Goal: Task Accomplishment & Management: Manage account settings

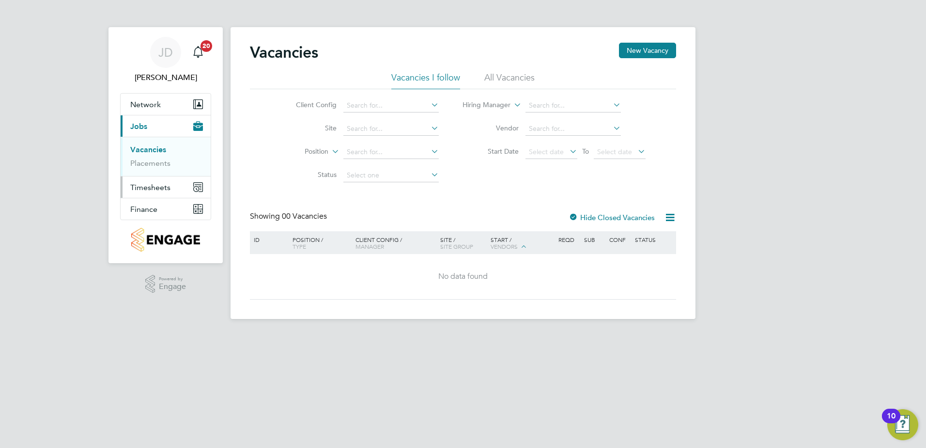
click at [147, 187] on span "Timesheets" at bounding box center [150, 187] width 40 height 9
click at [162, 171] on link "Timesheets" at bounding box center [150, 171] width 40 height 9
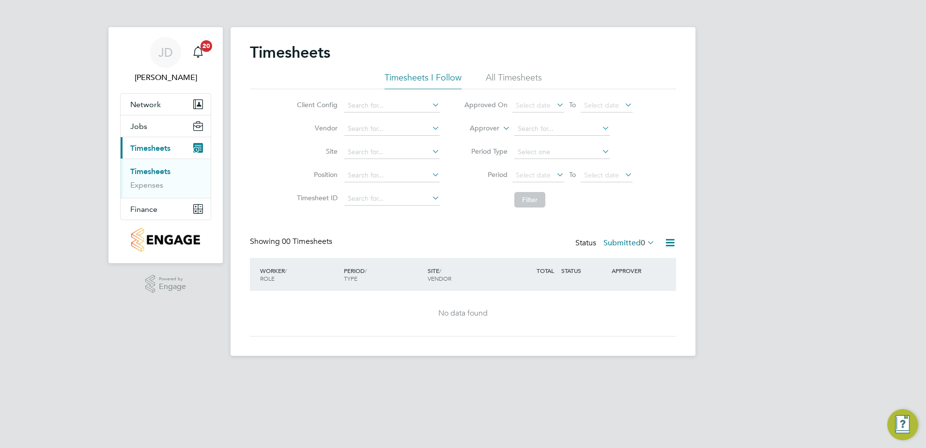
click at [152, 170] on link "Timesheets" at bounding box center [150, 171] width 40 height 9
click at [156, 148] on span "Timesheets" at bounding box center [150, 147] width 40 height 9
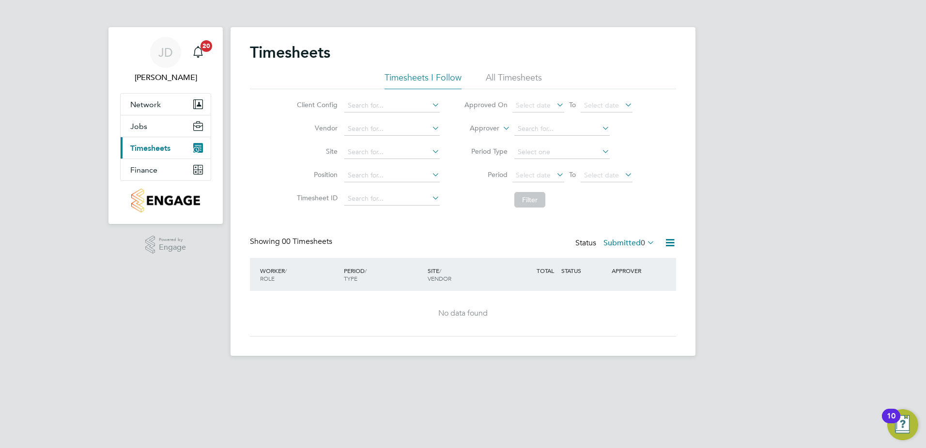
click at [145, 144] on span "Timesheets" at bounding box center [150, 147] width 40 height 9
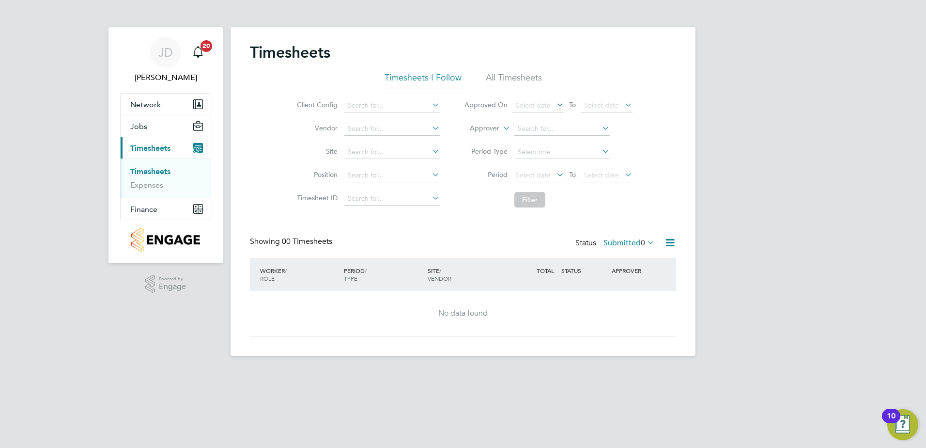
click at [152, 171] on link "Timesheets" at bounding box center [150, 171] width 40 height 9
click at [156, 150] on span "Timesheets" at bounding box center [150, 147] width 40 height 9
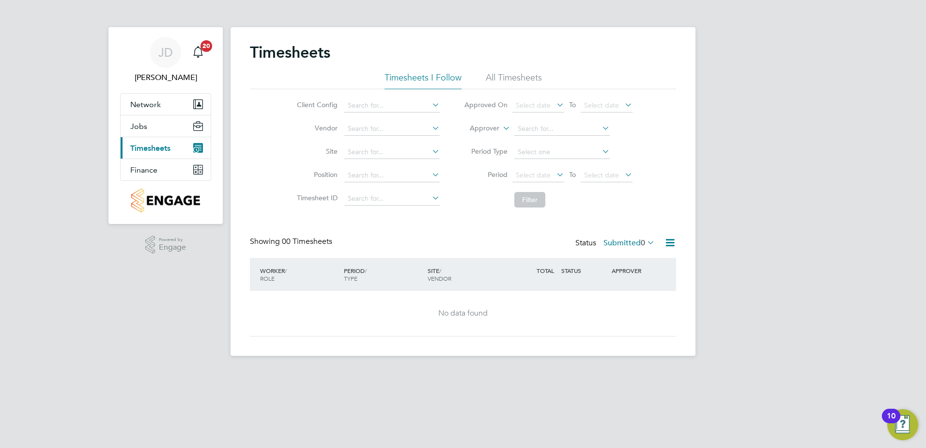
click at [159, 148] on span "Timesheets" at bounding box center [150, 147] width 40 height 9
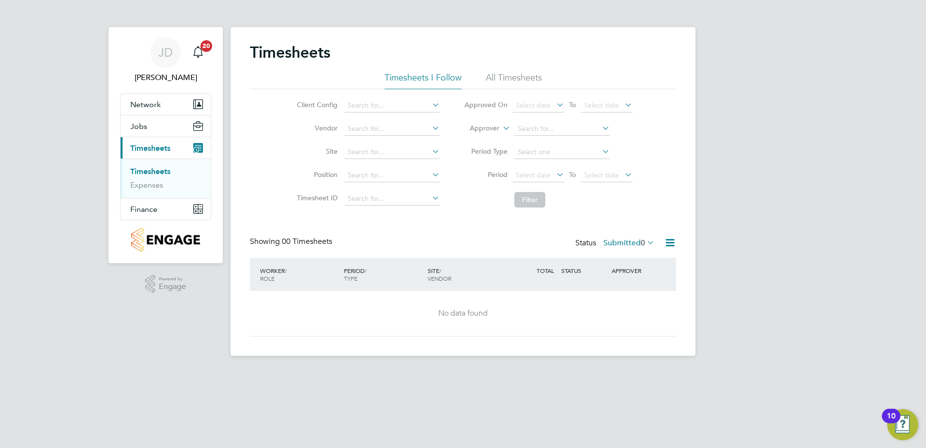
click at [666, 242] on icon at bounding box center [670, 242] width 12 height 12
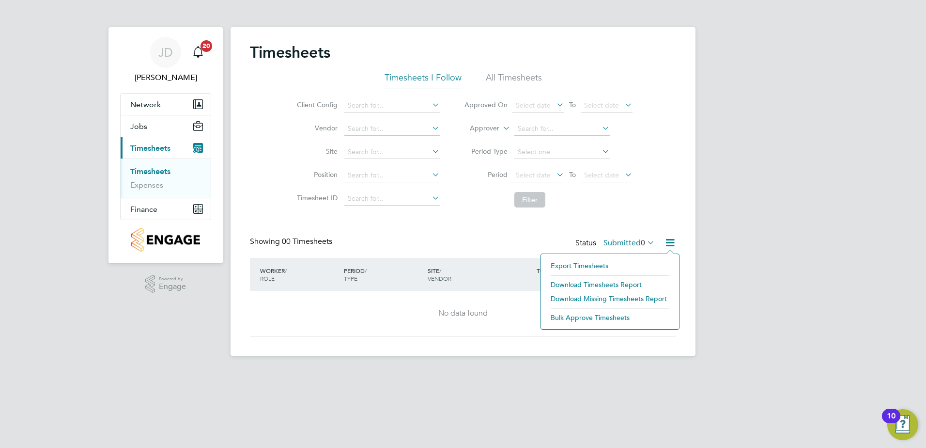
click at [645, 240] on icon at bounding box center [645, 242] width 0 height 14
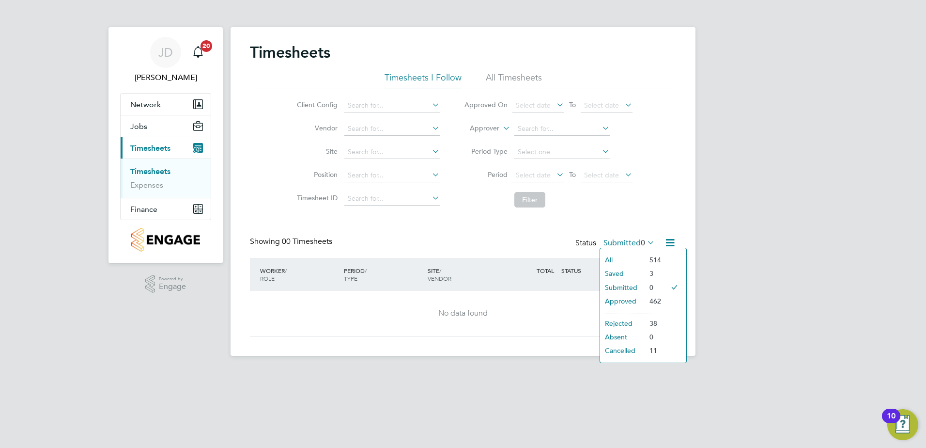
click at [758, 239] on div "[PERSON_NAME] [PERSON_NAME] Notifications 20 Applications: Network Team Members…" at bounding box center [463, 185] width 926 height 371
